Goal: Task Accomplishment & Management: Use online tool/utility

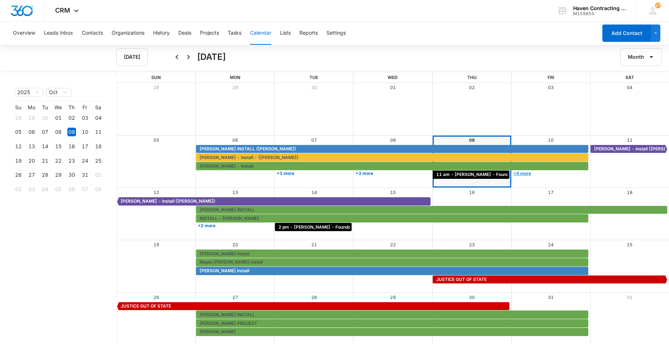
click at [522, 173] on link "+4 more" at bounding box center [550, 172] width 77 height 5
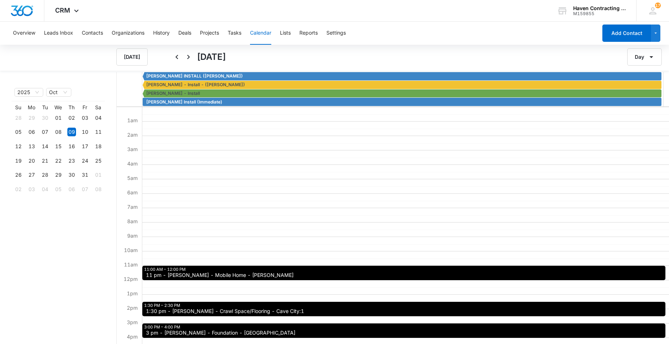
click at [165, 274] on span "11 pm - [PERSON_NAME] - Mobile Home - [PERSON_NAME]" at bounding box center [220, 274] width 148 height 5
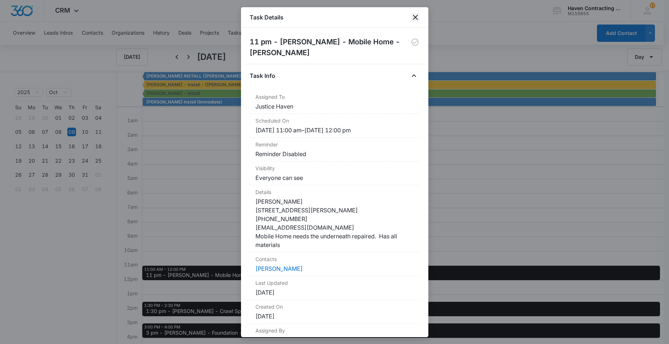
drag, startPoint x: 414, startPoint y: 17, endPoint x: 438, endPoint y: 13, distance: 24.1
click at [414, 17] on icon "close" at bounding box center [415, 17] width 9 height 9
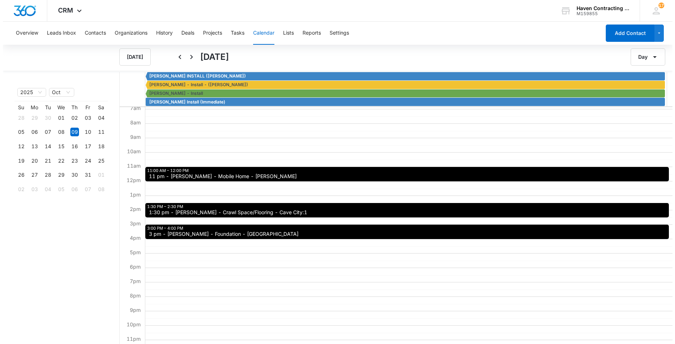
scroll to position [108, 0]
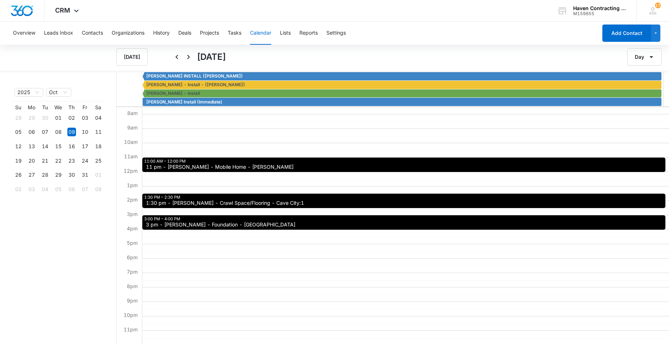
click at [168, 222] on span "3 pm - [PERSON_NAME] - Foundation - [GEOGRAPHIC_DATA]" at bounding box center [221, 224] width 150 height 5
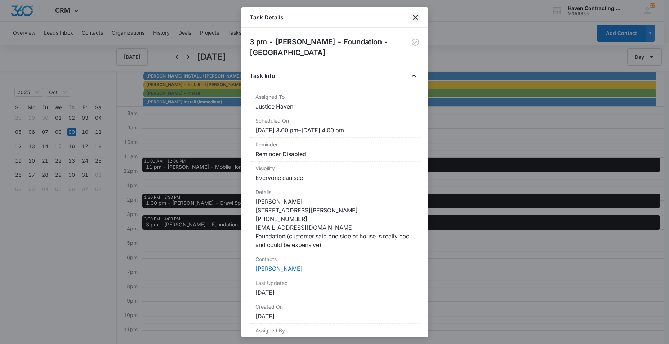
click at [416, 15] on icon "close" at bounding box center [415, 17] width 9 height 9
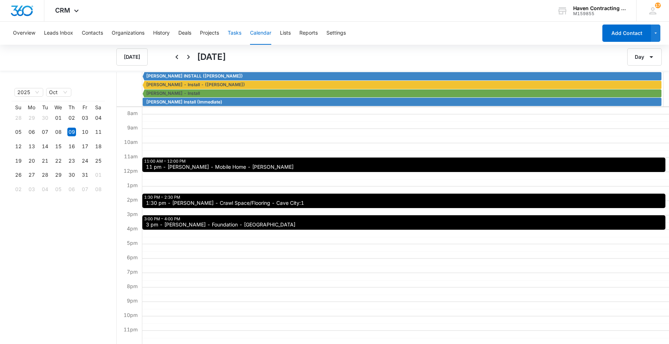
click at [235, 31] on button "Tasks" at bounding box center [235, 33] width 14 height 23
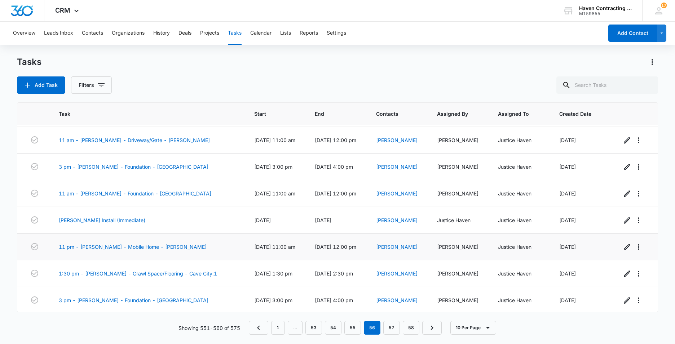
scroll to position [80, 0]
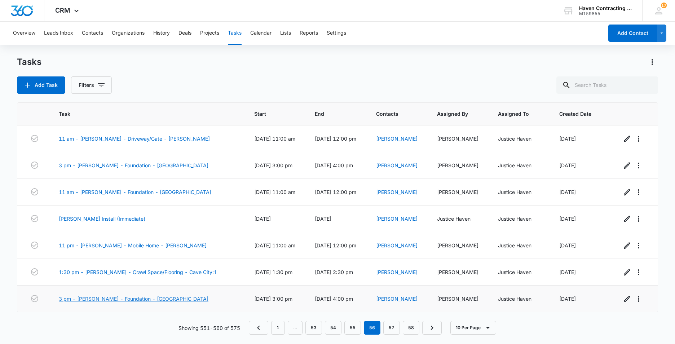
click at [86, 299] on link "3 pm - Margaret Rugel - Foundation - Batesville" at bounding box center [134, 299] width 150 height 8
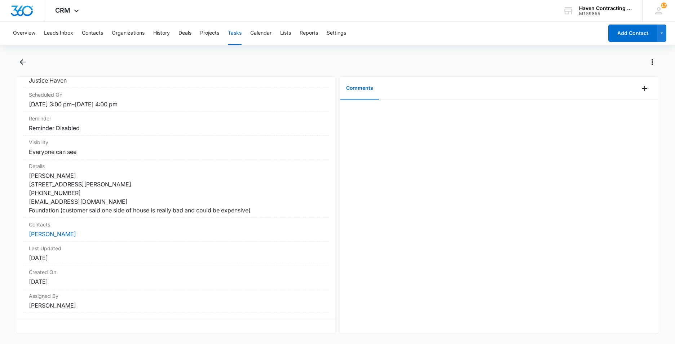
scroll to position [86, 0]
drag, startPoint x: 23, startPoint y: 96, endPoint x: 271, endPoint y: 335, distance: 344.6
click at [272, 335] on div "3 pm - Margaret Rugel - Foundation - Batesville Task Info Assigned To Justice H…" at bounding box center [337, 199] width 641 height 286
drag, startPoint x: 271, startPoint y: 335, endPoint x: 205, endPoint y: 303, distance: 73.3
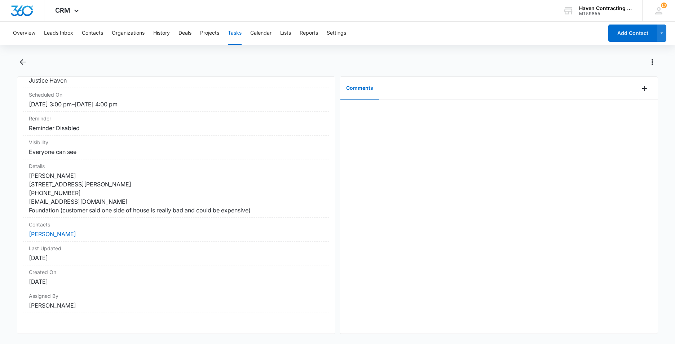
click at [237, 31] on button "Tasks" at bounding box center [235, 33] width 14 height 23
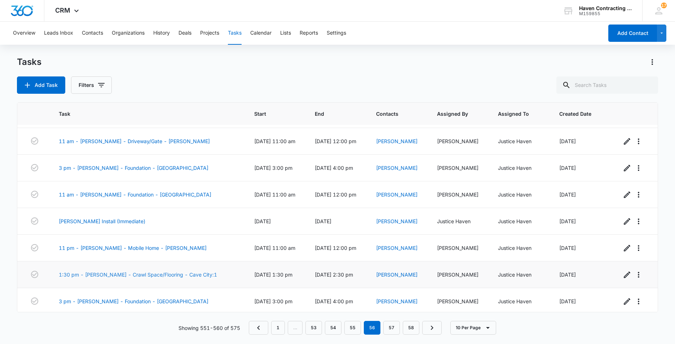
scroll to position [80, 0]
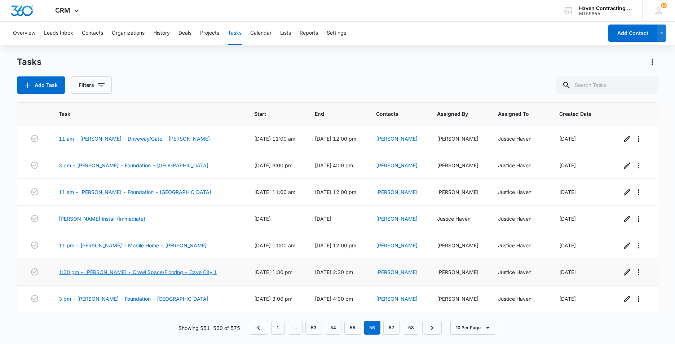
drag, startPoint x: 88, startPoint y: 271, endPoint x: 93, endPoint y: 271, distance: 5.4
click at [88, 271] on link "1:30 pm - Joseph LeBlanc - Crawl Space/Flooring - Cave City:1" at bounding box center [138, 272] width 158 height 8
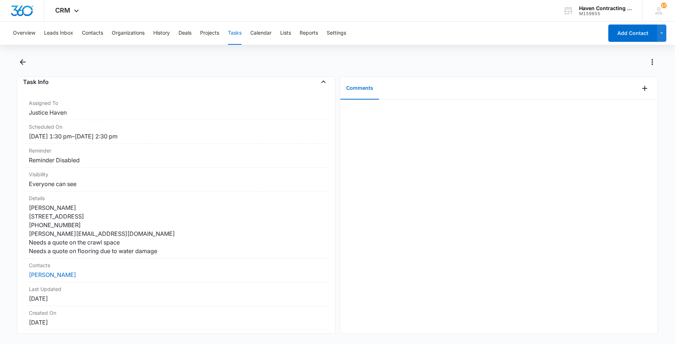
scroll to position [95, 0]
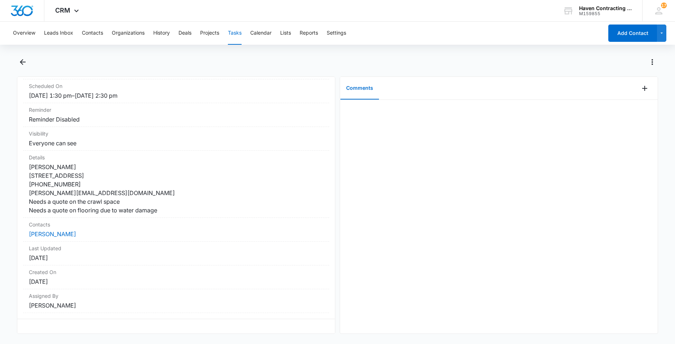
drag, startPoint x: 21, startPoint y: 97, endPoint x: 226, endPoint y: 328, distance: 308.6
click at [226, 328] on div "1:30 pm - Joseph LeBlanc - Crawl Space/Flooring - Cave City:1 Task Info Assigne…" at bounding box center [176, 204] width 318 height 257
drag, startPoint x: 226, startPoint y: 328, endPoint x: 194, endPoint y: 267, distance: 68.8
click at [236, 33] on button "Tasks" at bounding box center [235, 33] width 14 height 23
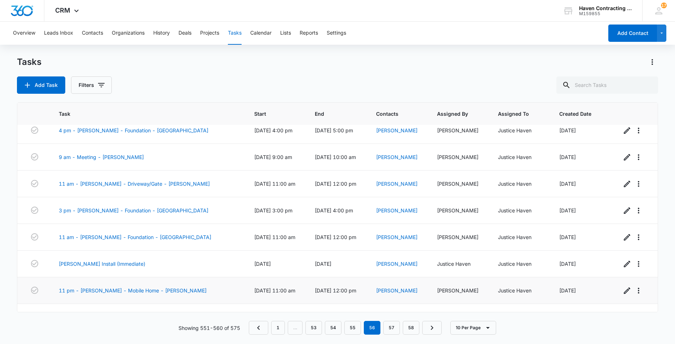
scroll to position [80, 0]
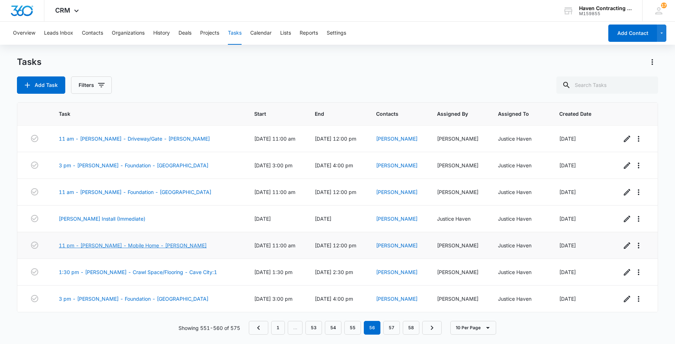
click at [104, 245] on link "11 pm - [PERSON_NAME] - Mobile Home - [PERSON_NAME]" at bounding box center [133, 245] width 148 height 8
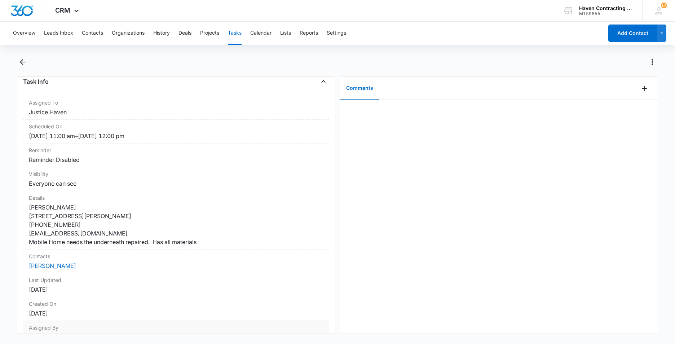
drag, startPoint x: 21, startPoint y: 98, endPoint x: 229, endPoint y: 324, distance: 307.3
click at [229, 324] on div "11 pm - Gary Martin - Mobile Home - Marcella Task Info Assigned To Justice Have…" at bounding box center [176, 204] width 318 height 257
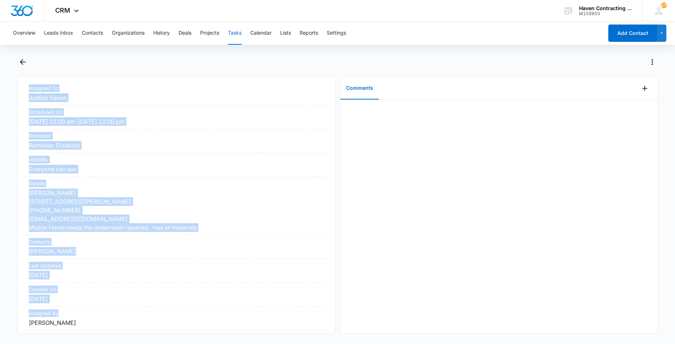
click at [238, 31] on button "Tasks" at bounding box center [235, 33] width 14 height 23
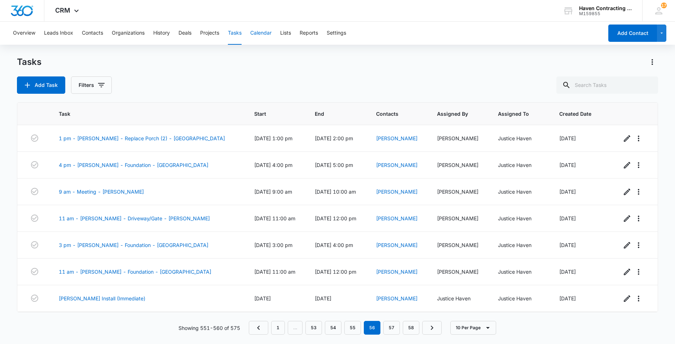
click at [266, 33] on button "Calendar" at bounding box center [260, 33] width 21 height 23
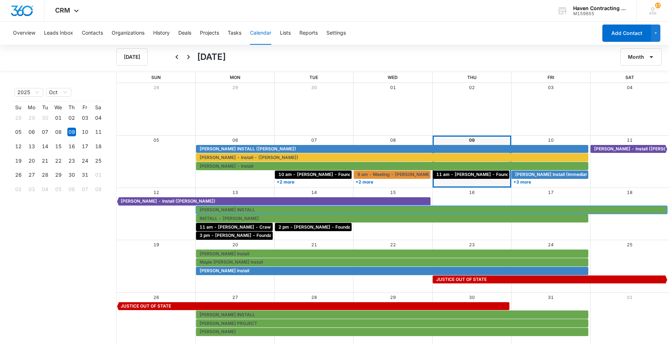
click at [210, 209] on span "[PERSON_NAME] INSTALL" at bounding box center [227, 209] width 55 height 6
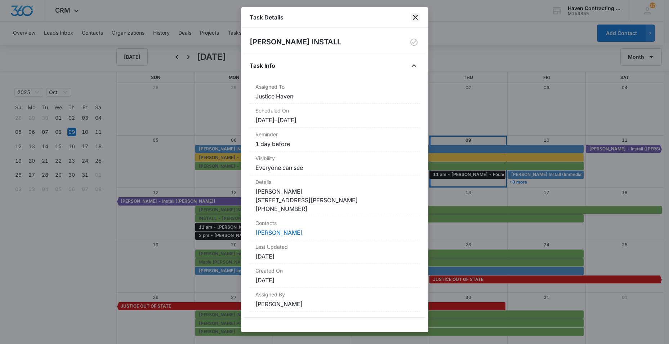
click at [417, 16] on icon "close" at bounding box center [415, 17] width 5 height 5
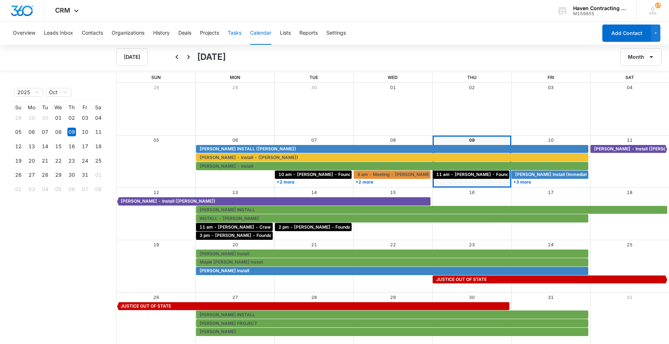
click at [234, 35] on button "Tasks" at bounding box center [235, 33] width 14 height 23
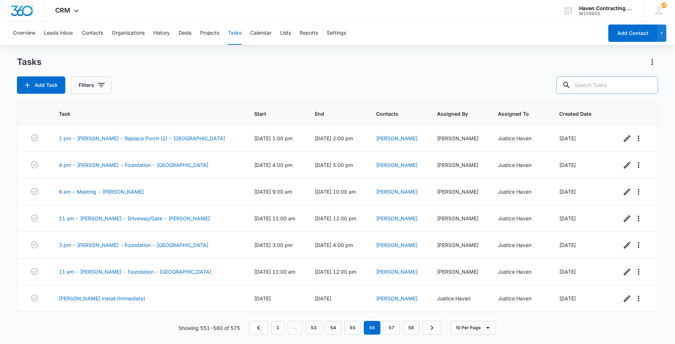
click at [597, 85] on input "text" at bounding box center [607, 84] width 102 height 17
type input "haynie"
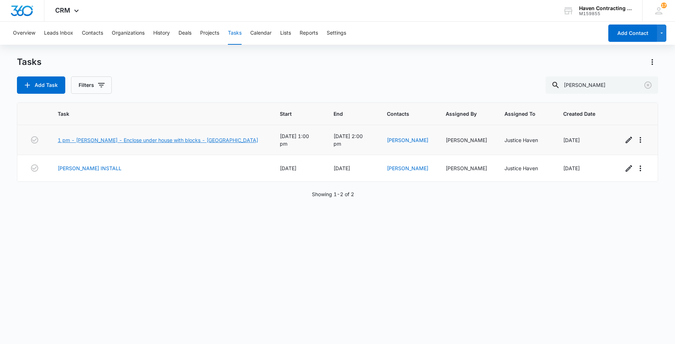
click at [92, 138] on link "1 pm - Ron Haynie - Enclose under house with blocks - Pineville" at bounding box center [158, 140] width 200 height 8
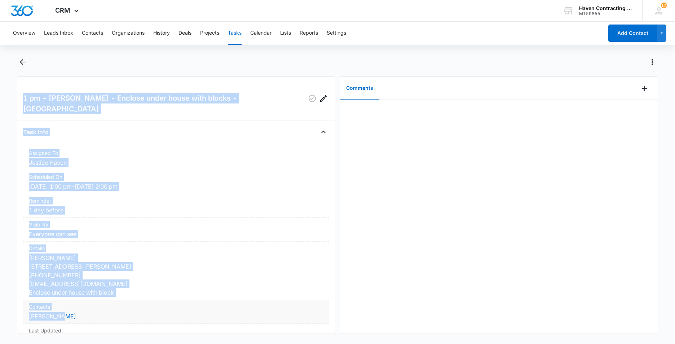
drag, startPoint x: 22, startPoint y: 99, endPoint x: 244, endPoint y: 314, distance: 308.4
click at [244, 314] on div "1 pm - [PERSON_NAME] - Enclose under house with blocks - [GEOGRAPHIC_DATA] Task…" at bounding box center [176, 204] width 318 height 257
drag, startPoint x: 244, startPoint y: 314, endPoint x: 177, endPoint y: 234, distance: 104.6
click at [238, 35] on button "Tasks" at bounding box center [235, 33] width 14 height 23
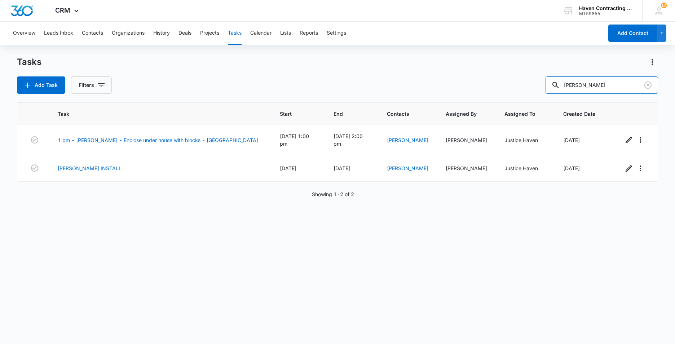
drag, startPoint x: 594, startPoint y: 83, endPoint x: 401, endPoint y: 100, distance: 193.6
click at [512, 90] on div "Add Task Filters [PERSON_NAME]" at bounding box center [337, 84] width 641 height 17
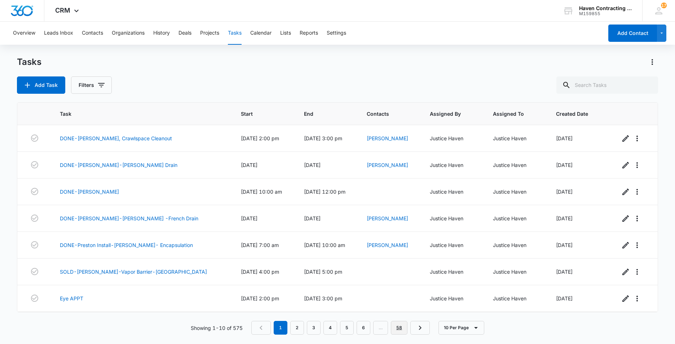
click at [398, 326] on link "58" at bounding box center [399, 328] width 17 height 14
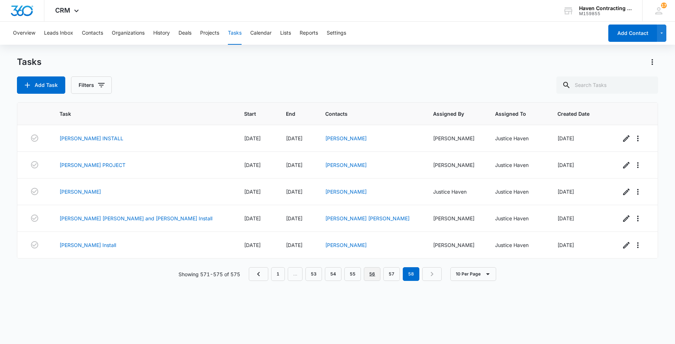
click at [374, 277] on link "56" at bounding box center [372, 274] width 17 height 14
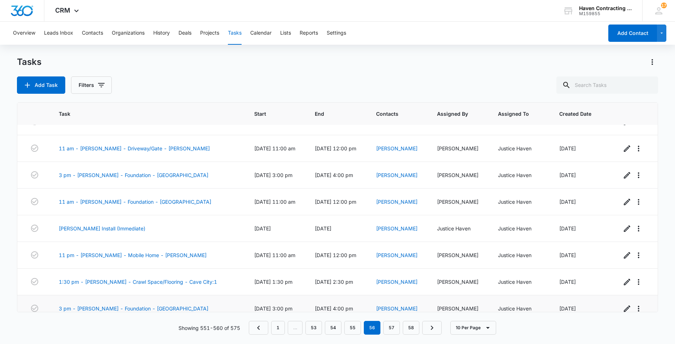
scroll to position [80, 0]
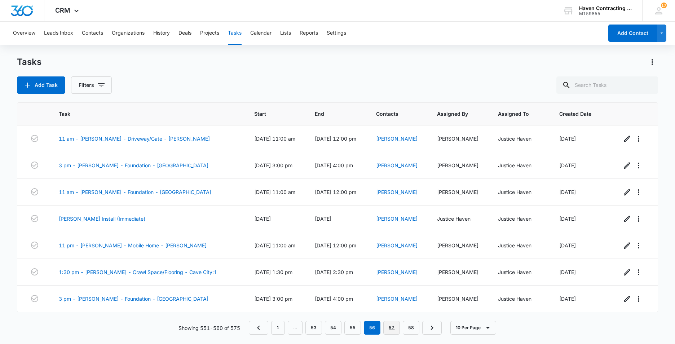
click at [390, 328] on link "57" at bounding box center [391, 328] width 17 height 14
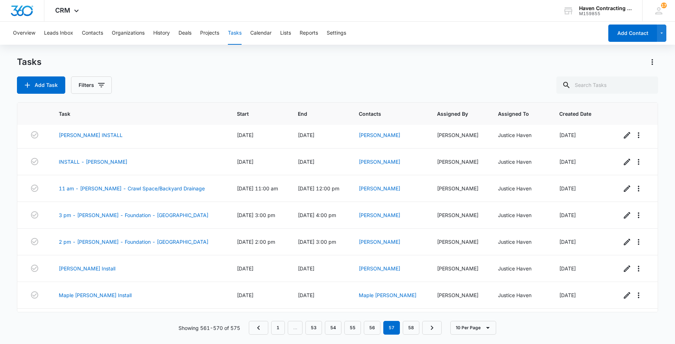
scroll to position [0, 0]
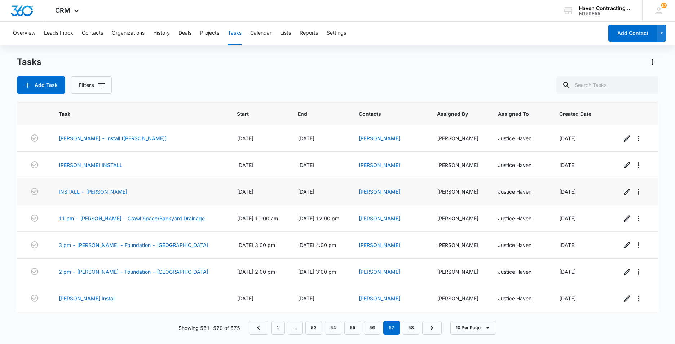
click at [74, 188] on link "INSTALL - [PERSON_NAME]" at bounding box center [93, 192] width 68 height 8
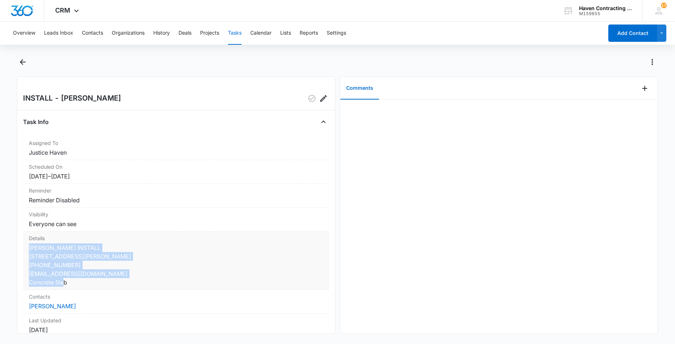
drag, startPoint x: 29, startPoint y: 247, endPoint x: 103, endPoint y: 289, distance: 85.5
click at [103, 286] on dd "[PERSON_NAME] INSTALL [STREET_ADDRESS][PERSON_NAME] [PHONE_NUMBER] [EMAIL_ADDRE…" at bounding box center [176, 264] width 294 height 43
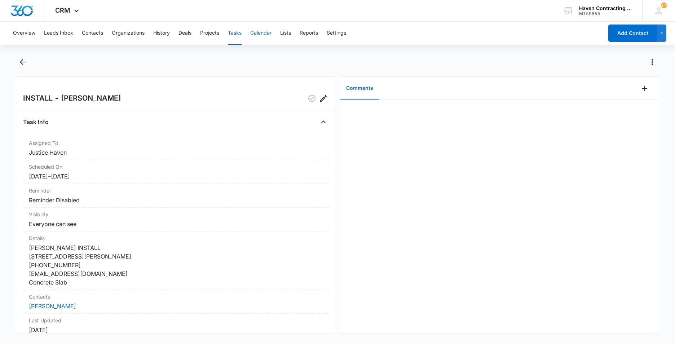
click at [262, 34] on button "Calendar" at bounding box center [260, 33] width 21 height 23
